Goal: Find specific page/section: Find specific page/section

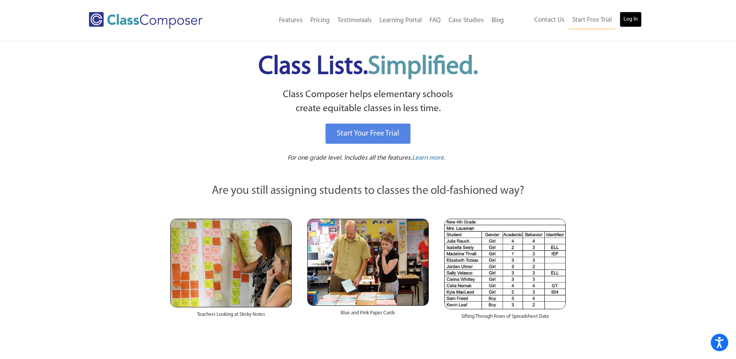
click at [629, 26] on link "Log In" at bounding box center [631, 20] width 22 height 16
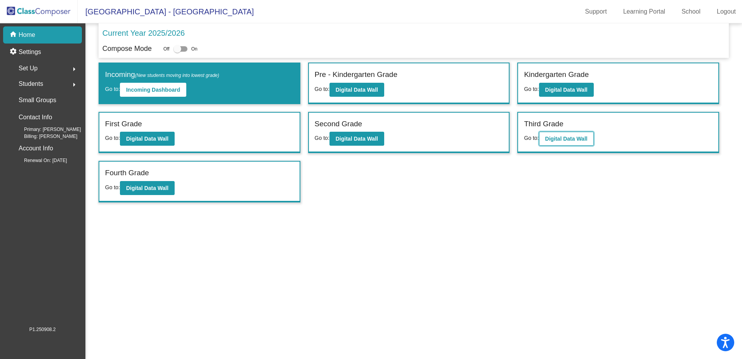
click at [559, 136] on b "Digital Data Wall" at bounding box center [566, 138] width 42 height 6
